Goal: Information Seeking & Learning: Compare options

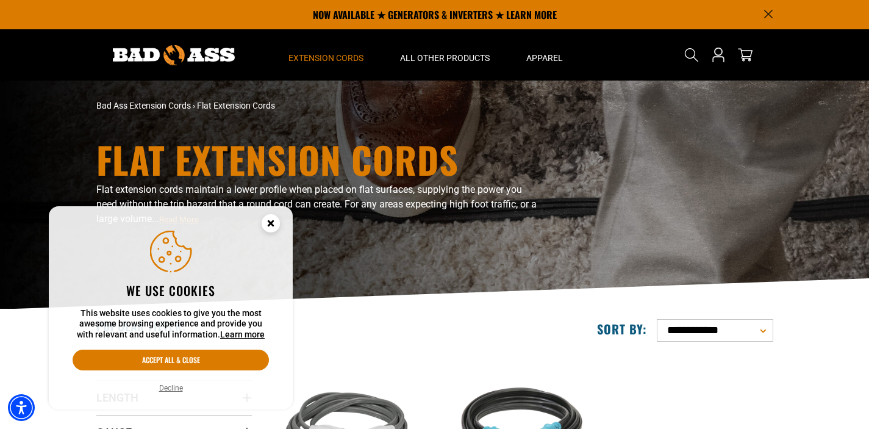
click at [268, 222] on g "Cookie Consent" at bounding box center [271, 223] width 18 height 18
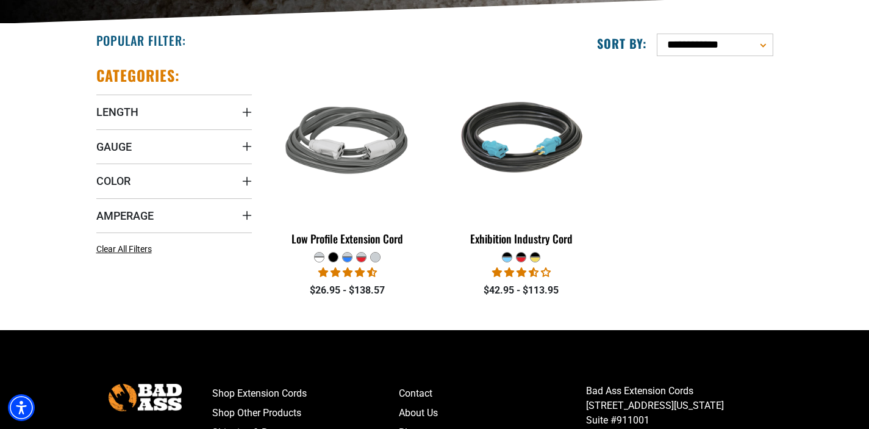
scroll to position [307, 0]
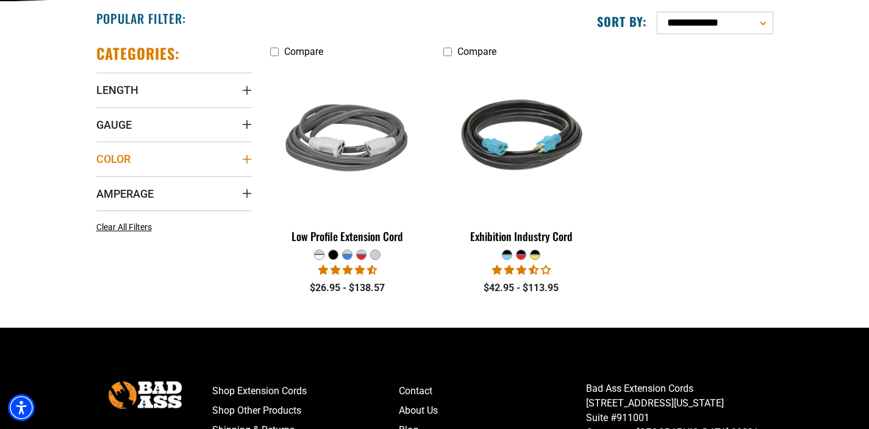
click at [243, 159] on icon "Color" at bounding box center [247, 159] width 10 height 10
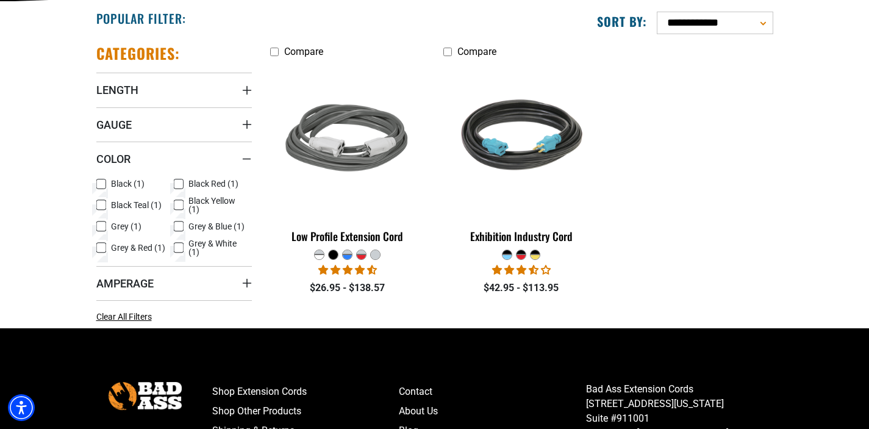
click at [172, 248] on label "Grey & Red (1) Grey & Red (1 product)" at bounding box center [135, 248] width 78 height 16
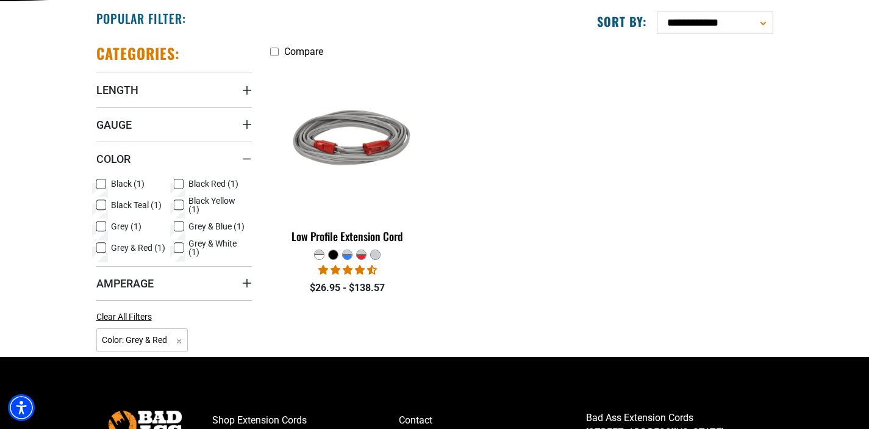
click at [178, 249] on icon at bounding box center [179, 248] width 10 height 16
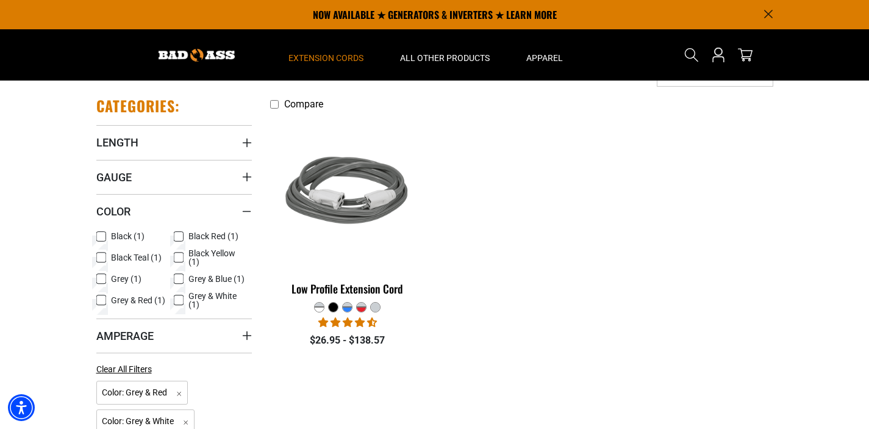
scroll to position [251, 0]
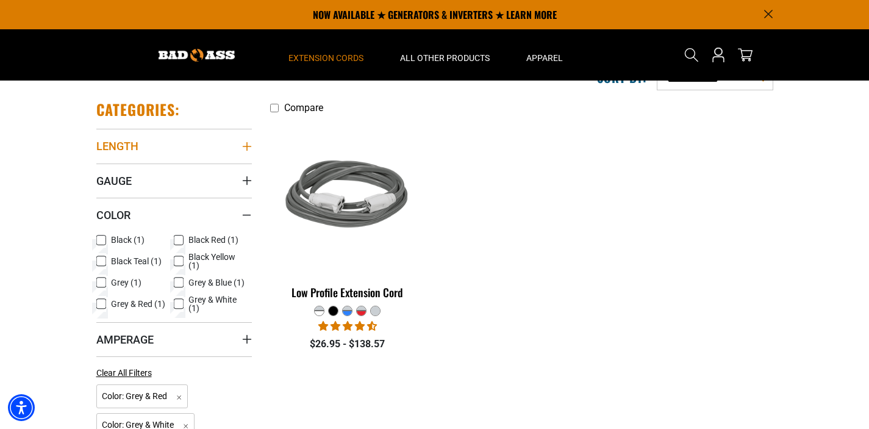
click at [247, 146] on icon "Length" at bounding box center [246, 146] width 9 height 9
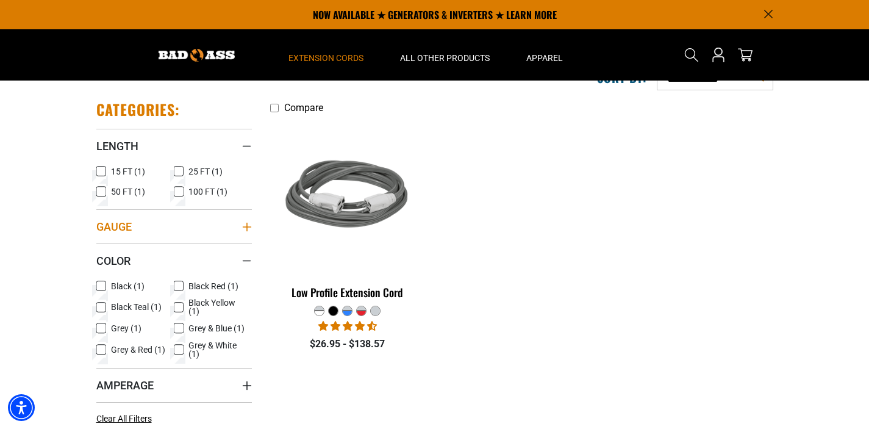
click at [248, 223] on icon "Gauge" at bounding box center [247, 227] width 10 height 10
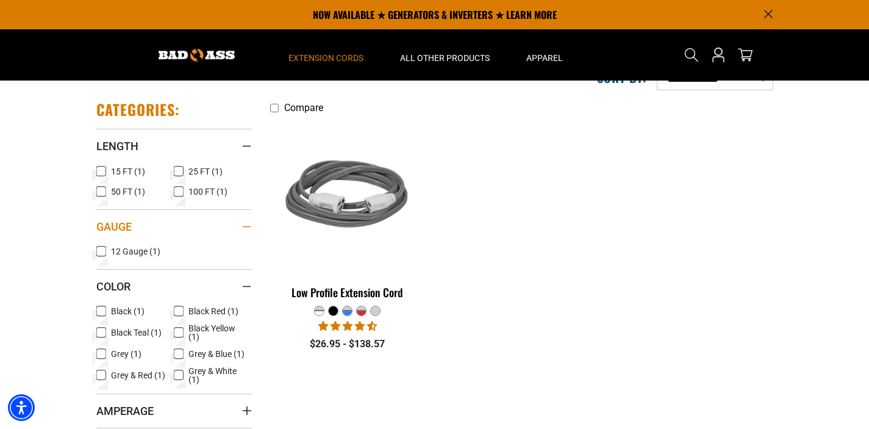
click at [248, 223] on div "Gauge" at bounding box center [247, 227] width 10 height 10
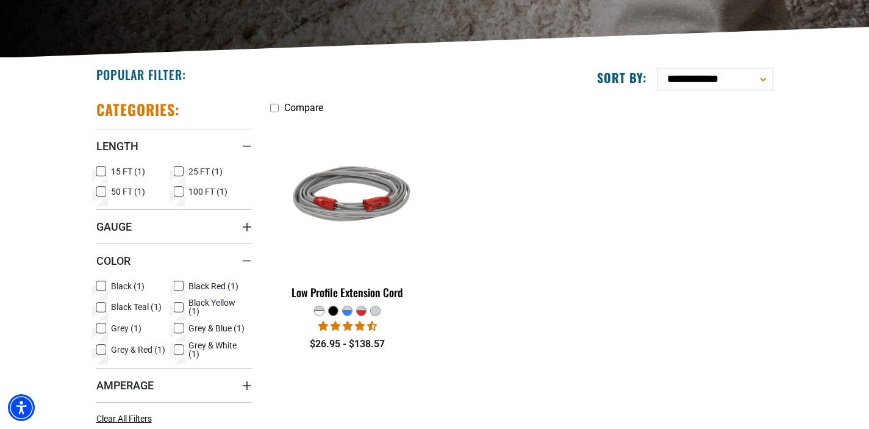
scroll to position [307, 0]
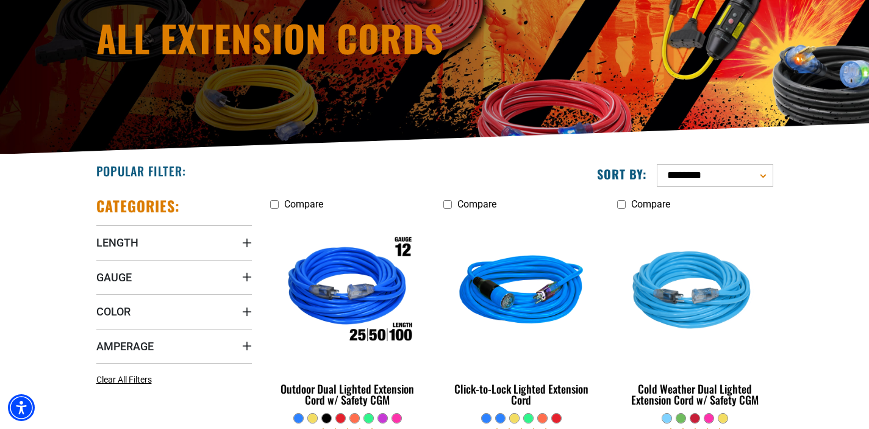
scroll to position [159, 0]
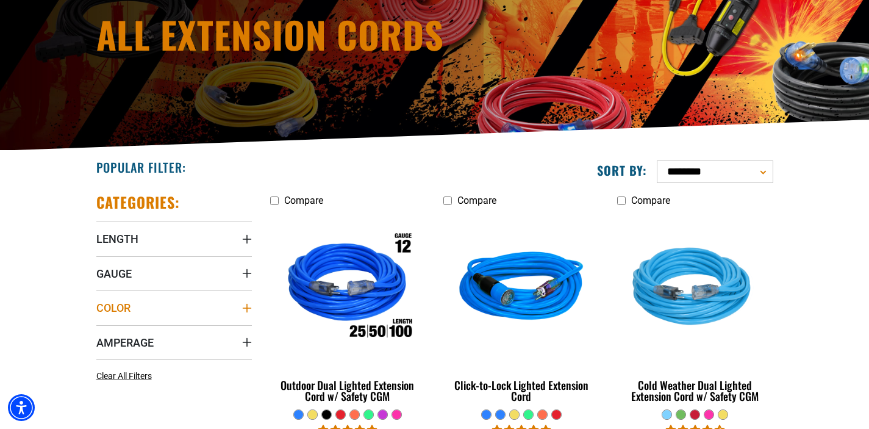
click at [251, 310] on icon "Color" at bounding box center [247, 308] width 10 height 10
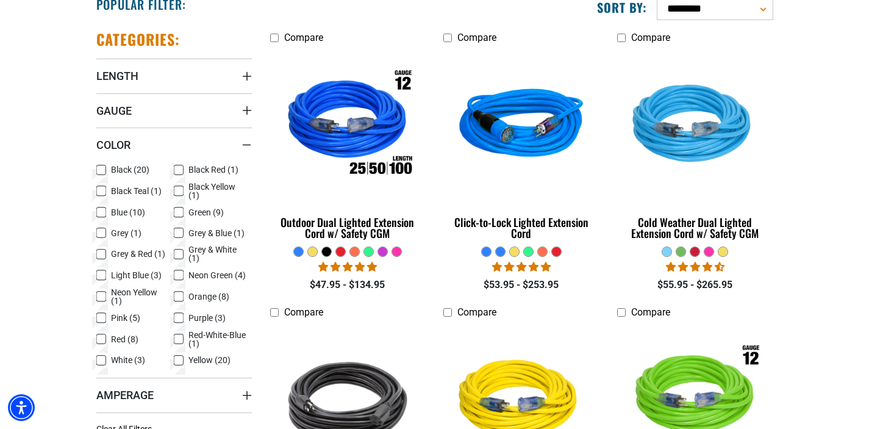
scroll to position [322, 0]
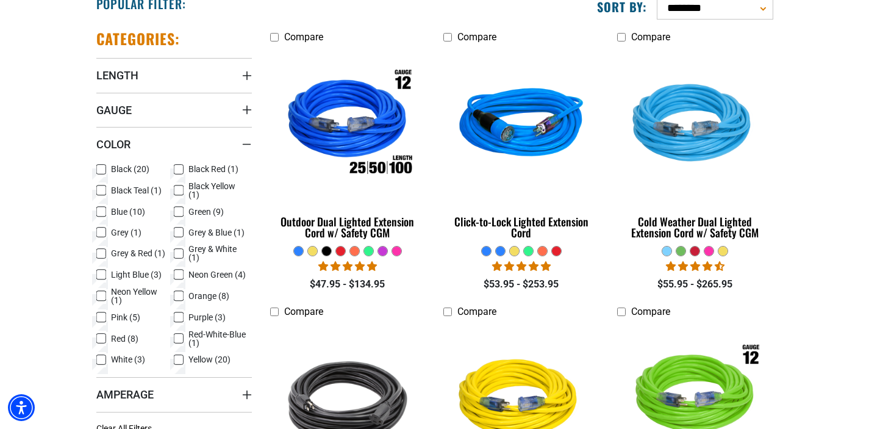
click at [99, 362] on icon at bounding box center [101, 360] width 10 height 16
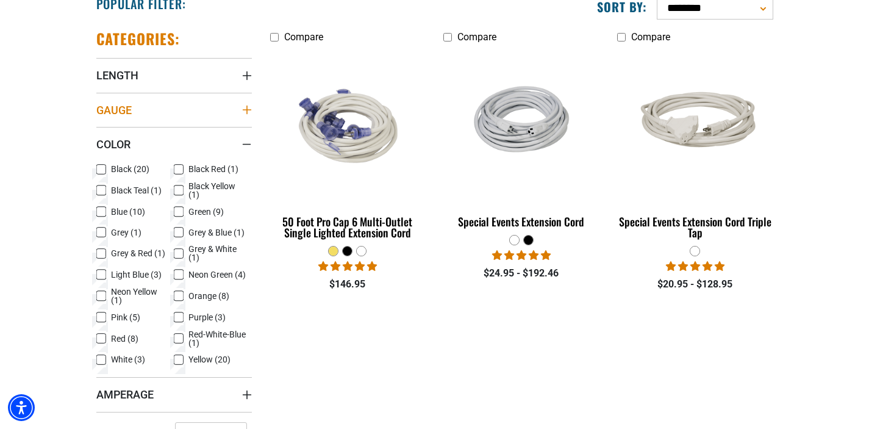
click at [247, 107] on icon "Gauge" at bounding box center [247, 110] width 10 height 10
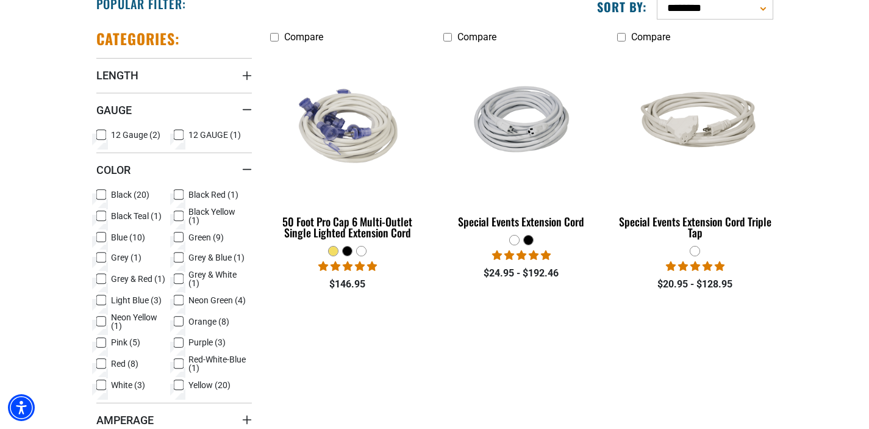
click at [178, 132] on icon at bounding box center [179, 135] width 10 height 16
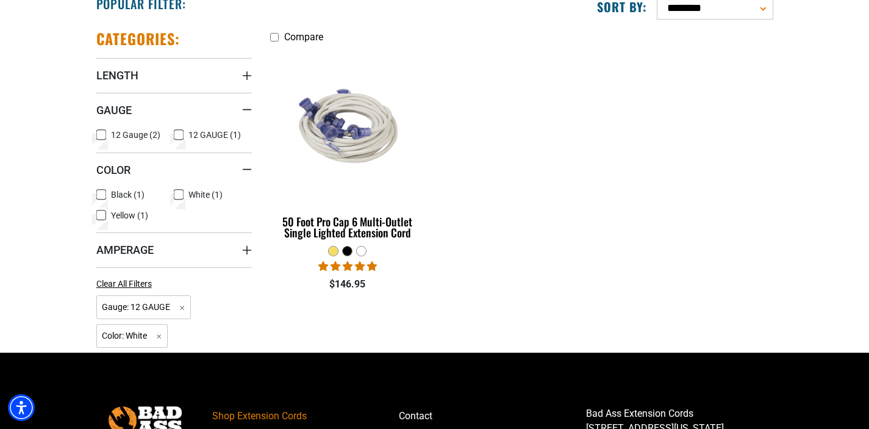
click at [100, 132] on icon at bounding box center [101, 135] width 10 height 16
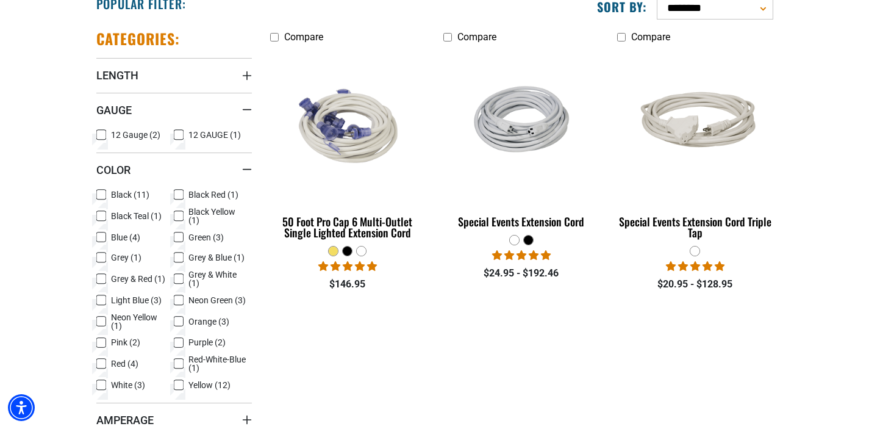
click at [186, 137] on label "12 GAUGE (1) 12 GAUGE (1 product)" at bounding box center [213, 135] width 78 height 16
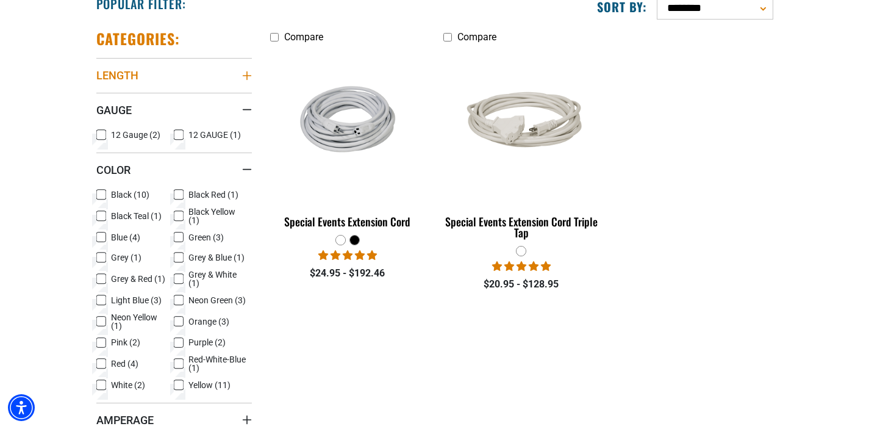
click at [247, 75] on icon "Length" at bounding box center [247, 76] width 10 height 10
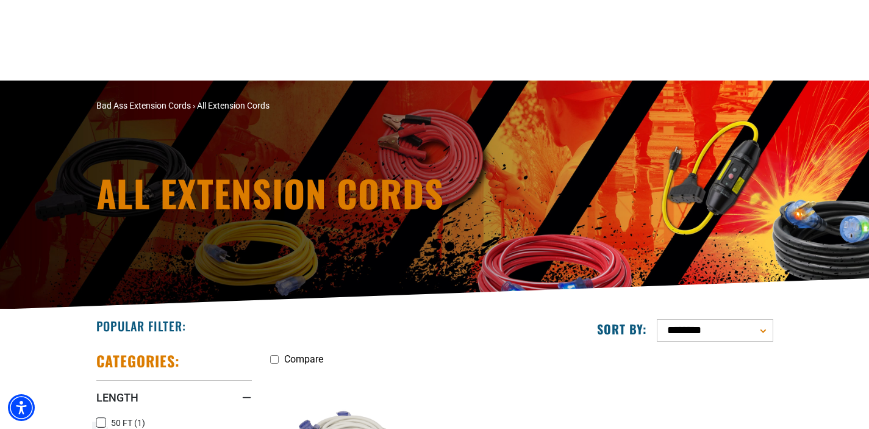
scroll to position [322, 0]
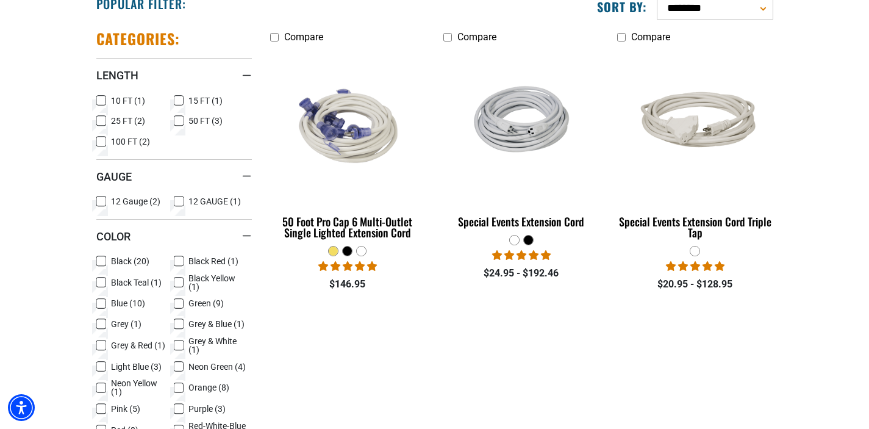
click at [426, 147] on li "Compare 50 Foot Pro Cap 6 Multi-Outlet Single Lighted Extension Cord 20 reviews…" at bounding box center [348, 160] width 174 height 262
